Goal: Task Accomplishment & Management: Complete application form

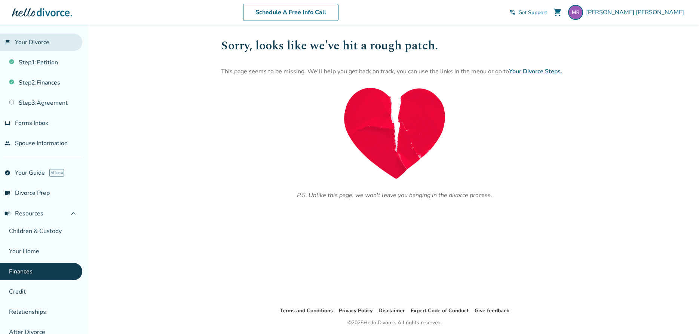
click at [43, 47] on link "flag_2 Your Divorce" at bounding box center [41, 42] width 82 height 17
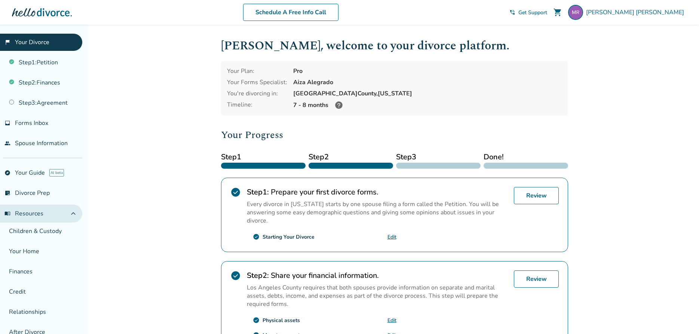
click at [35, 212] on span "menu_book Resources" at bounding box center [23, 213] width 39 height 8
click at [42, 84] on link "Step 2 : Finances" at bounding box center [41, 82] width 82 height 17
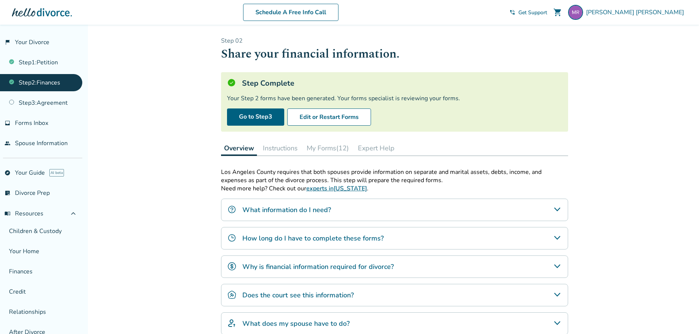
click at [316, 148] on button "My Forms (12)" at bounding box center [327, 148] width 48 height 15
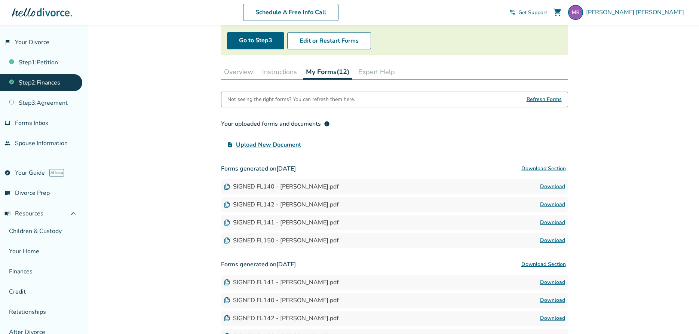
scroll to position [114, 0]
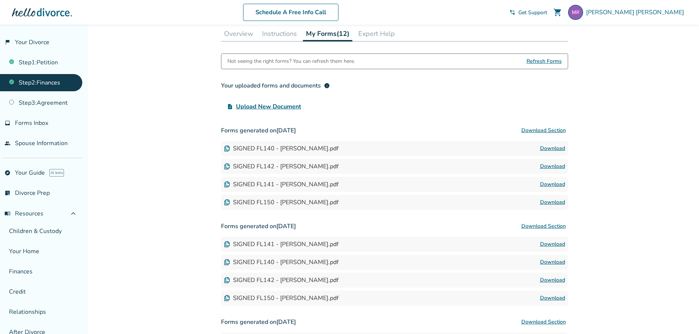
click at [561, 130] on button "Download Section" at bounding box center [543, 130] width 49 height 15
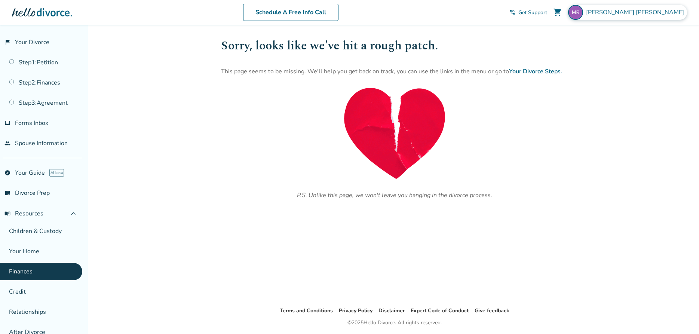
click at [658, 11] on span "[PERSON_NAME]" at bounding box center [636, 12] width 101 height 8
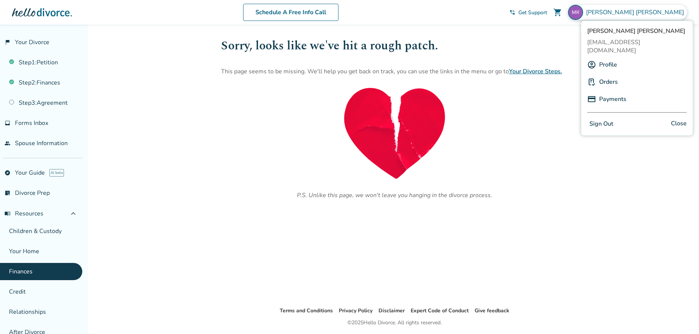
click at [611, 58] on link "Profile" at bounding box center [608, 65] width 18 height 14
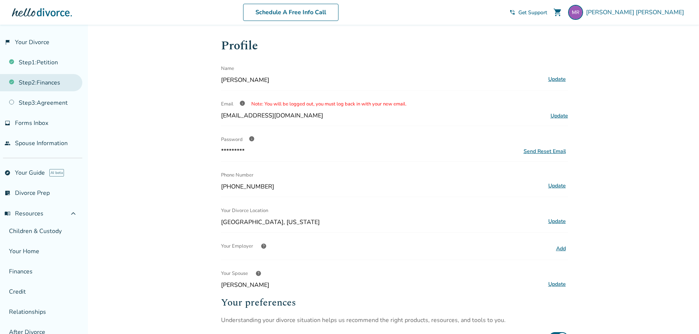
click at [44, 85] on link "Step 2 : Finances" at bounding box center [41, 82] width 82 height 17
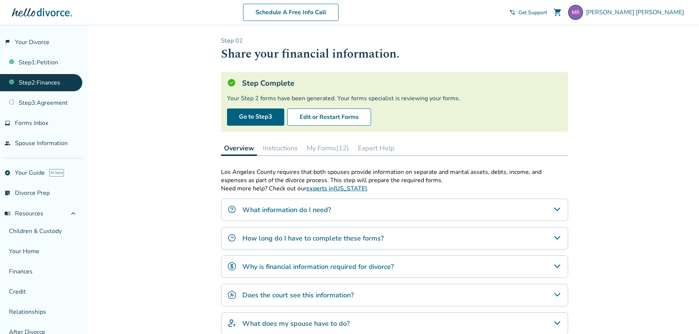
click at [327, 148] on button "My Forms (12)" at bounding box center [327, 148] width 48 height 15
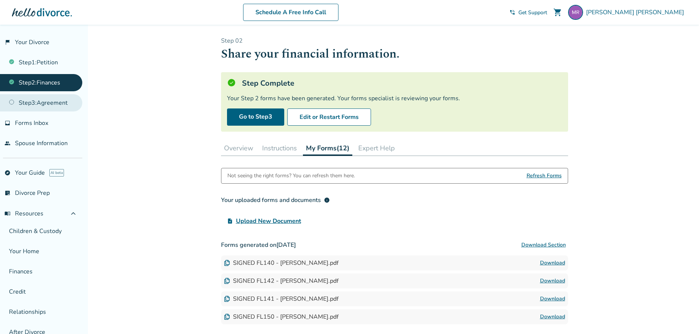
click at [62, 104] on link "Step 3 : Agreement" at bounding box center [41, 102] width 82 height 17
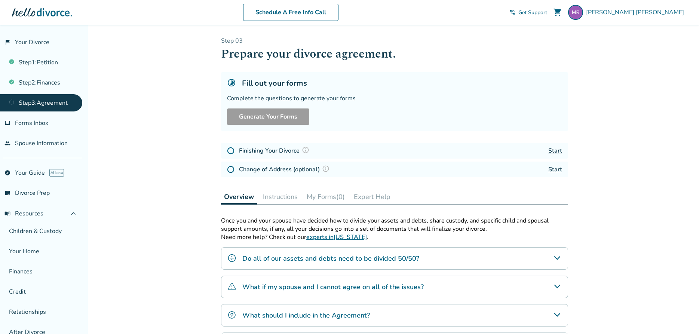
click at [553, 151] on link "Start" at bounding box center [555, 151] width 14 height 8
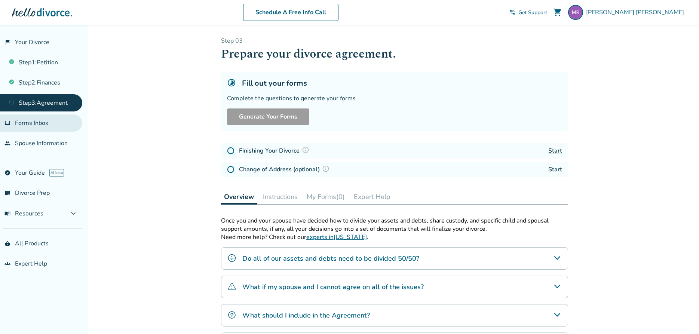
click at [42, 121] on span "Forms Inbox" at bounding box center [31, 123] width 33 height 8
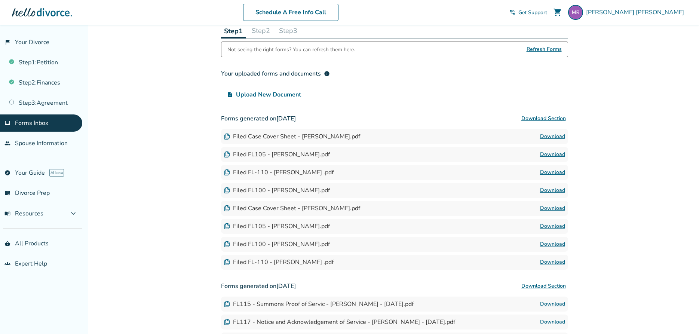
scroll to position [19, 0]
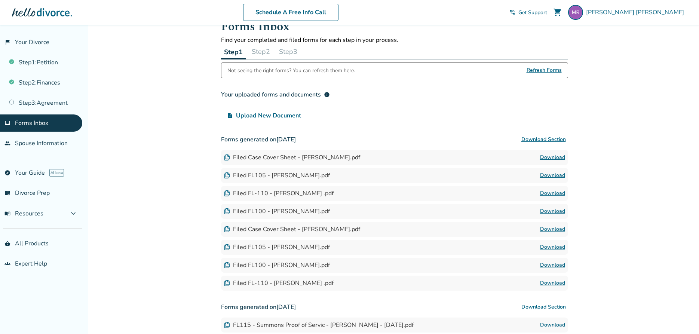
click at [263, 53] on button "Step 2" at bounding box center [261, 51] width 24 height 15
